Goal: Task Accomplishment & Management: Manage account settings

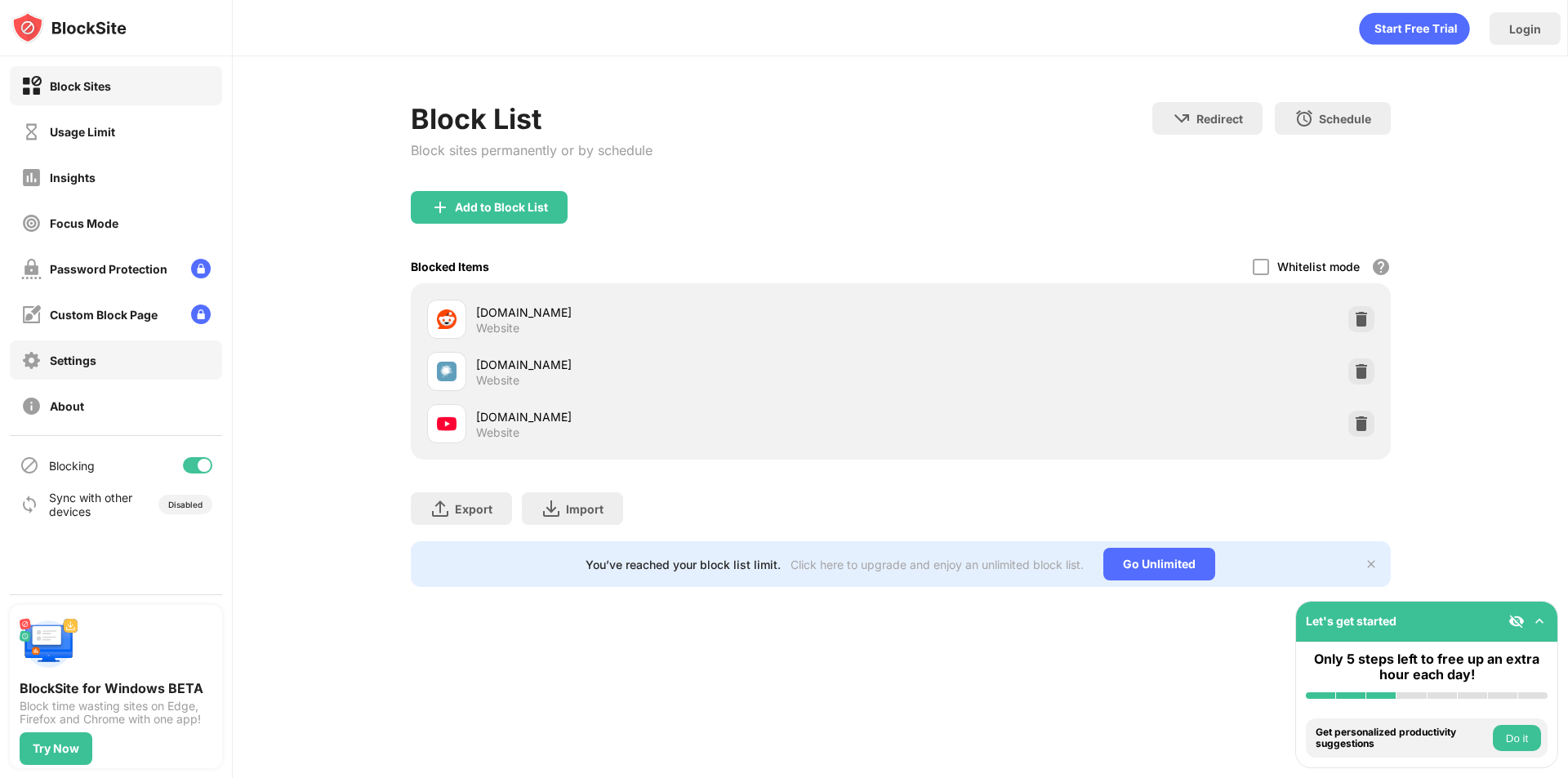
click at [186, 456] on div "Blocking" at bounding box center [116, 465] width 213 height 39
click at [192, 466] on div at bounding box center [198, 465] width 30 height 17
